Goal: Check status: Check status

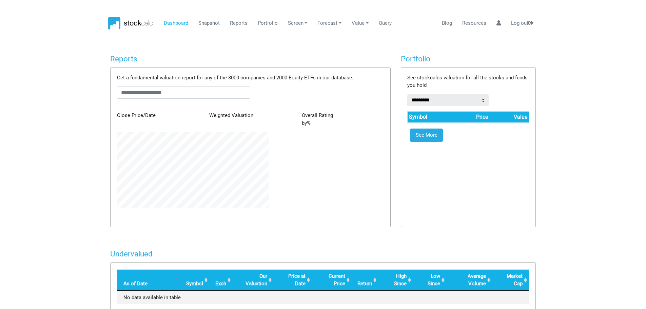
scroll to position [76, 161]
click at [128, 93] on input "text" at bounding box center [184, 92] width 134 height 12
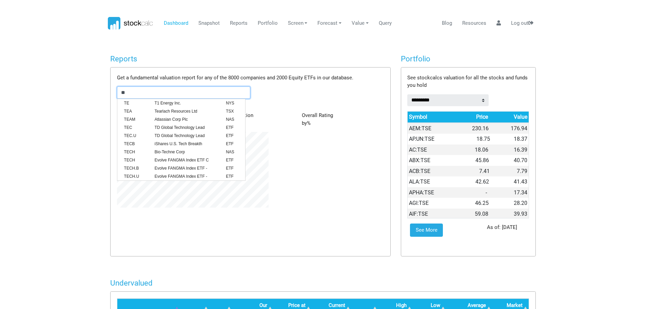
scroll to position [114, 161]
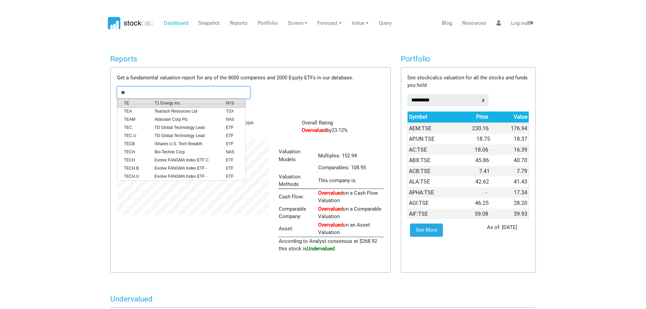
click at [171, 102] on span "T1 Energy Inc." at bounding box center [185, 103] width 71 height 6
type input "******"
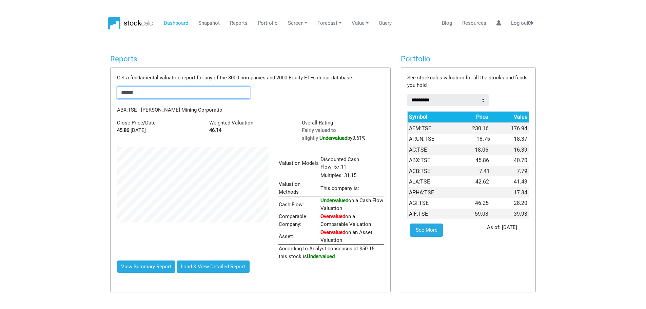
drag, startPoint x: 167, startPoint y: 92, endPoint x: 97, endPoint y: 94, distance: 70.5
click at [97, 94] on body "Dashboard Snapshot Reports Portfolio Screen Stock Screener Sector ETF Industry …" at bounding box center [323, 154] width 646 height 309
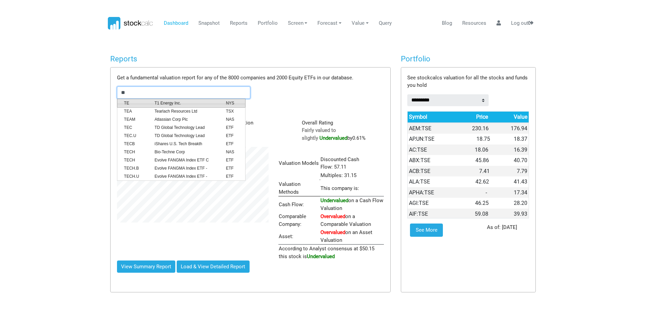
click at [164, 102] on span "T1 Energy Inc." at bounding box center [185, 103] width 71 height 6
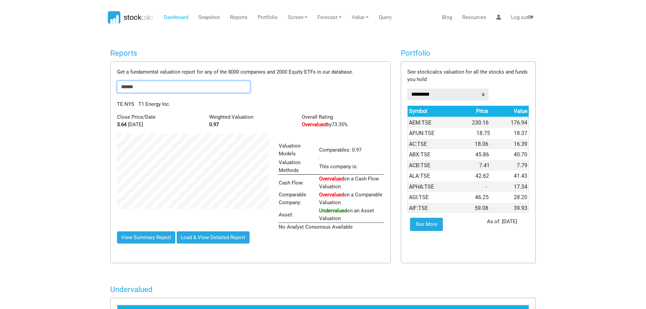
scroll to position [0, 0]
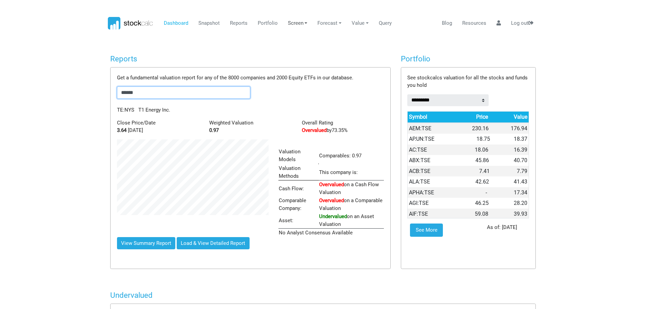
type input "******"
click at [303, 24] on link "Screen" at bounding box center [297, 23] width 25 height 13
click at [310, 15] on body "Dashboard Snapshot Reports Portfolio Screen Stock Screener Sector ETF Industry …" at bounding box center [323, 154] width 646 height 309
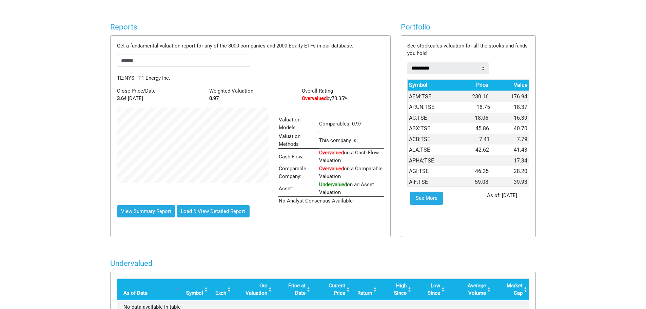
scroll to position [34, 0]
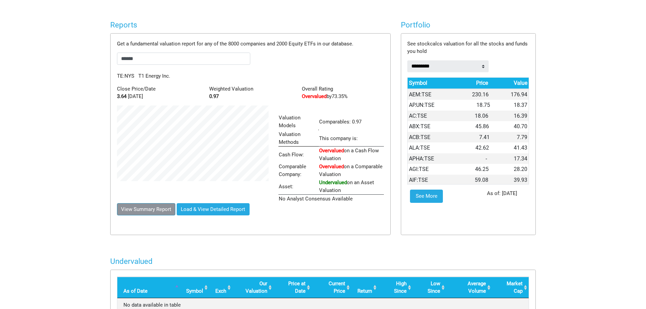
click at [154, 210] on button "View Summary Report" at bounding box center [146, 209] width 59 height 12
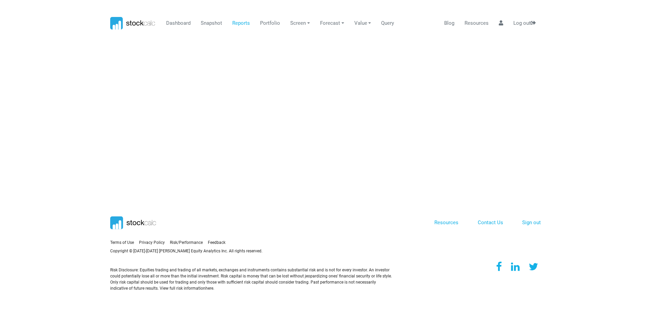
scroll to position [0, 0]
